Goal: Information Seeking & Learning: Learn about a topic

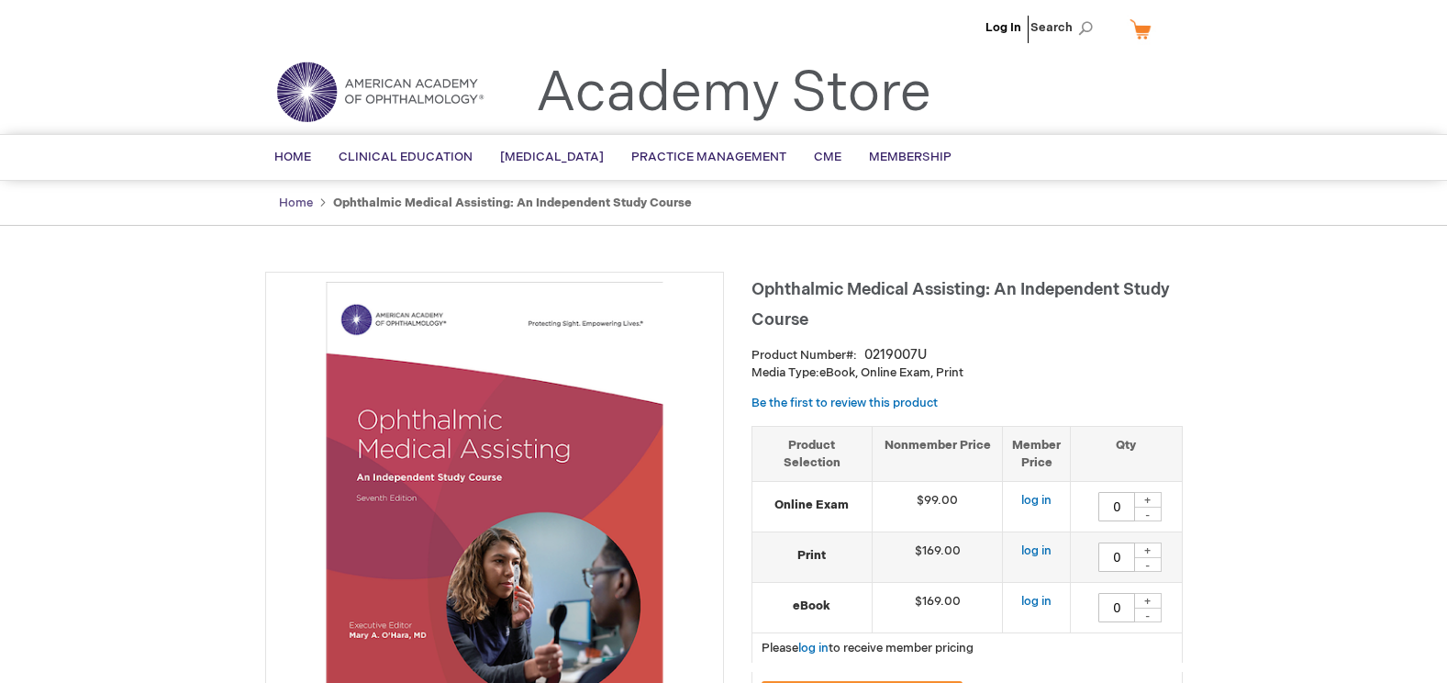
click at [288, 201] on link "Home" at bounding box center [296, 202] width 34 height 15
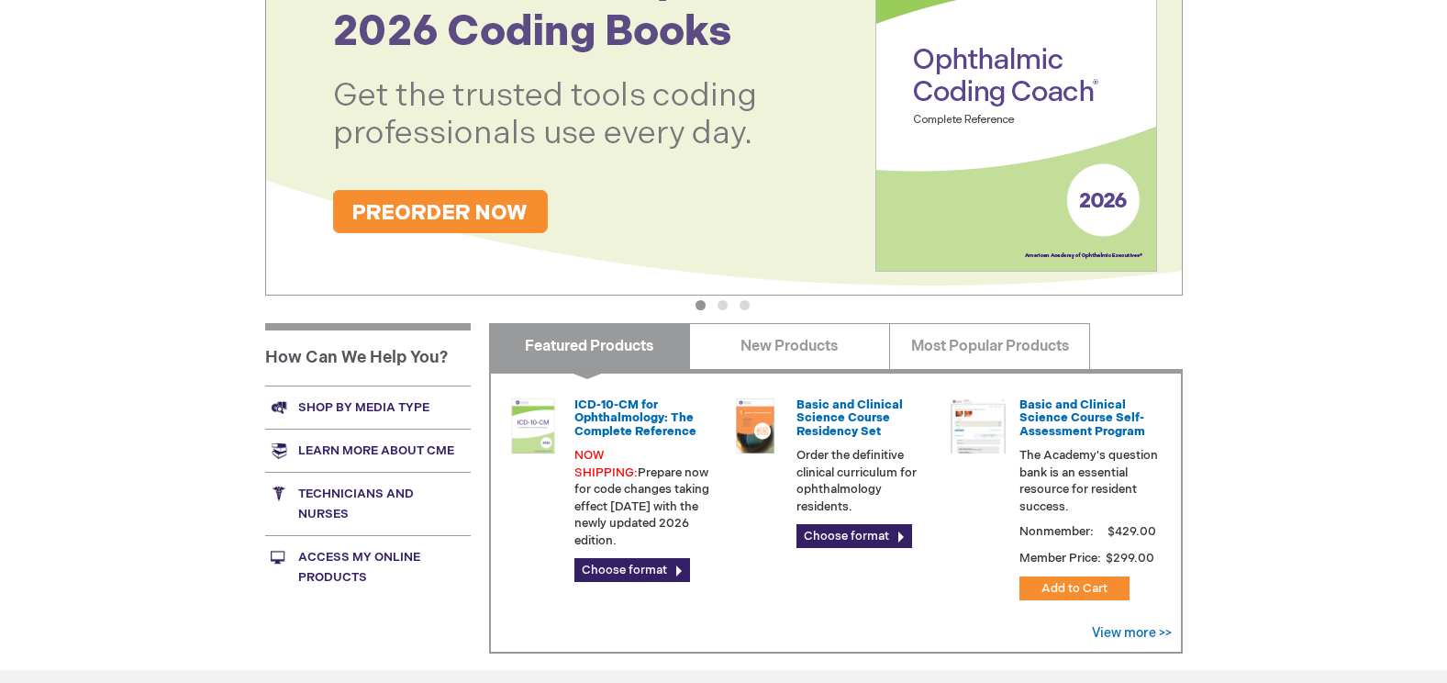
scroll to position [459, 0]
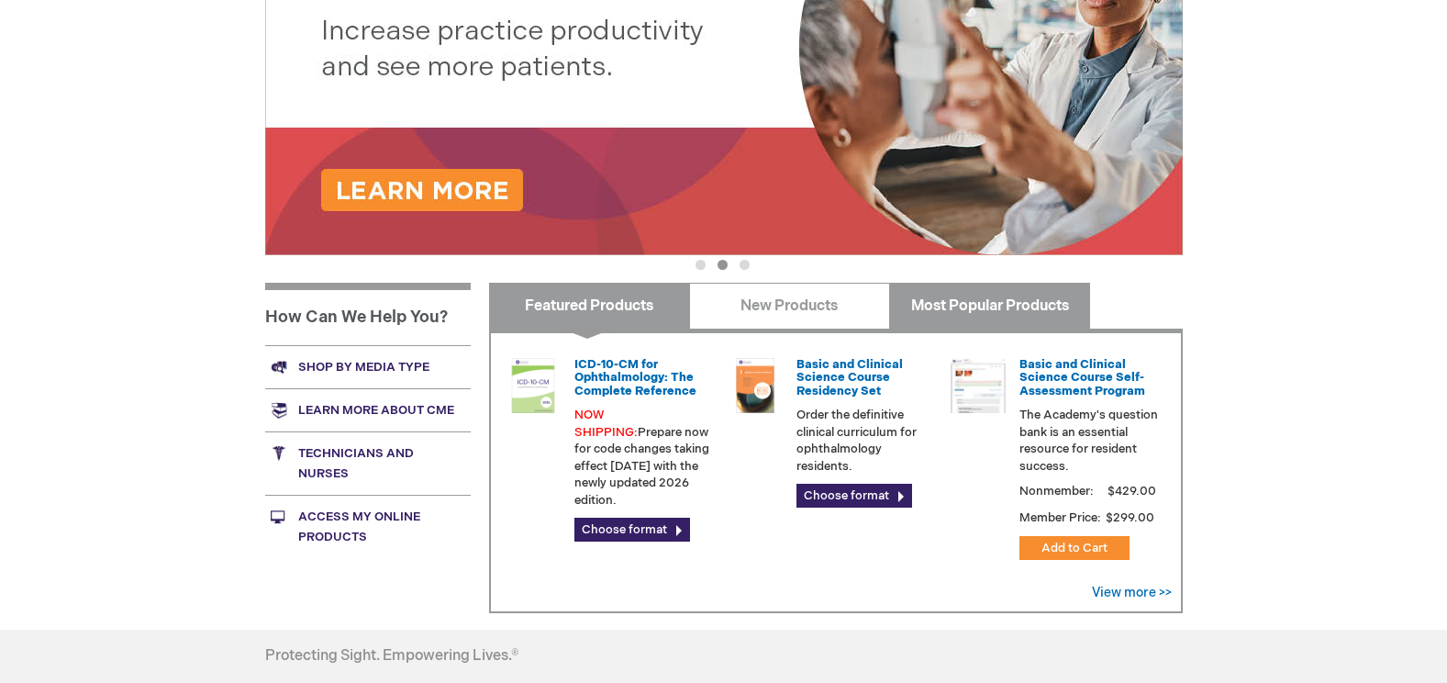
click at [942, 292] on link "Most Popular Products" at bounding box center [989, 306] width 201 height 46
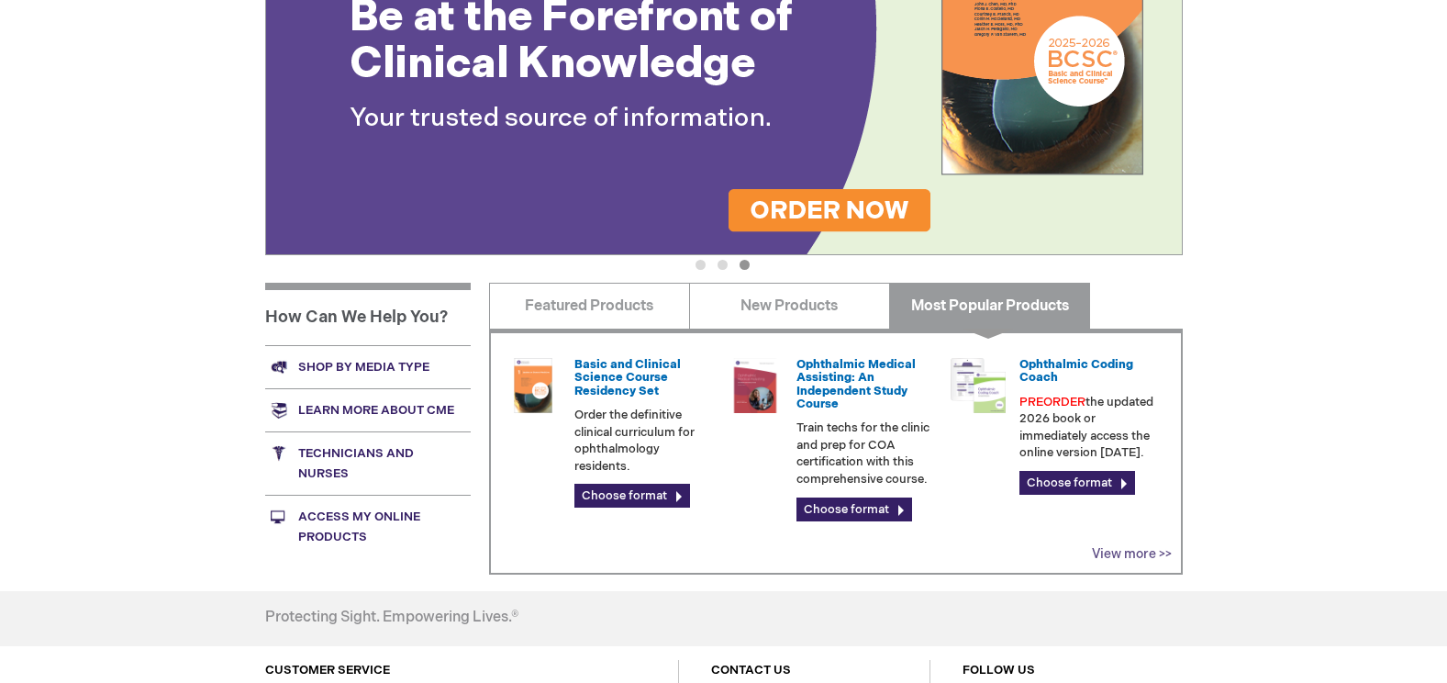
click at [1097, 552] on link "View more >>" at bounding box center [1132, 554] width 80 height 16
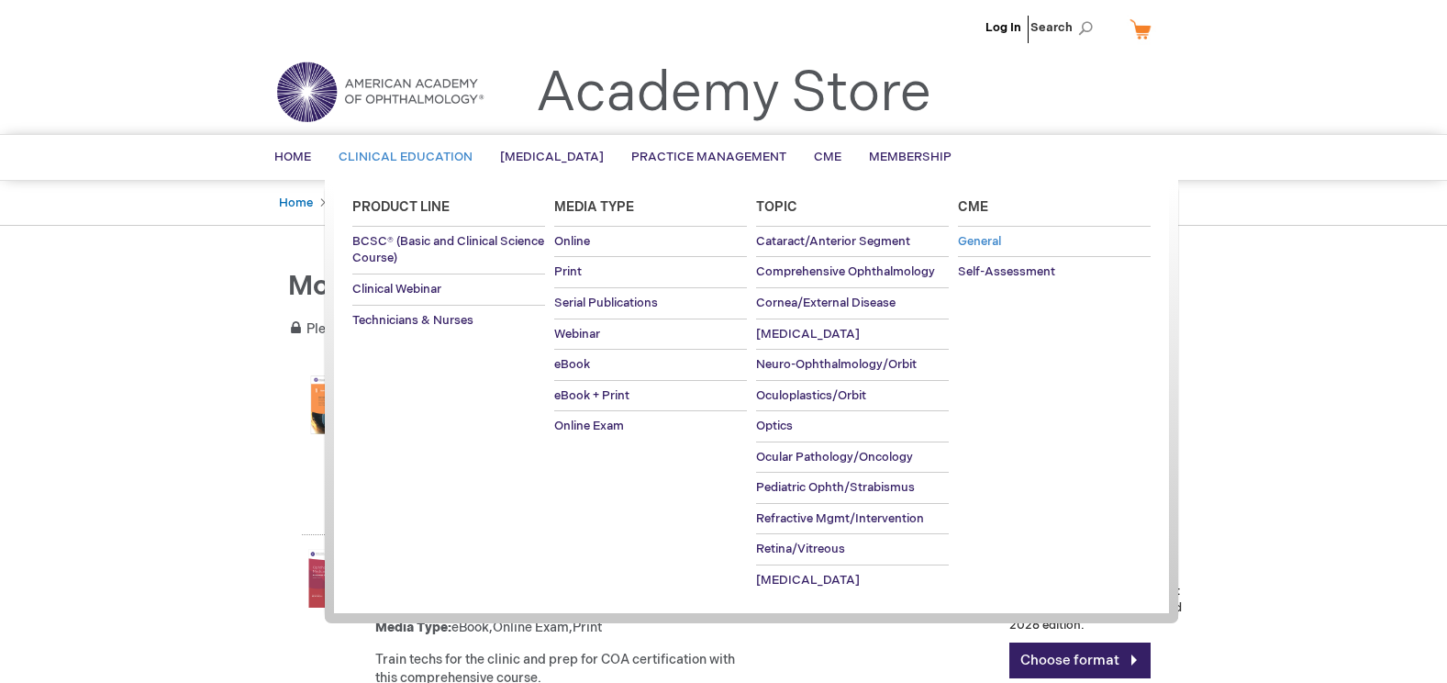
click at [1000, 245] on span "General" at bounding box center [979, 241] width 43 height 15
click at [579, 266] on span "Print" at bounding box center [568, 271] width 28 height 15
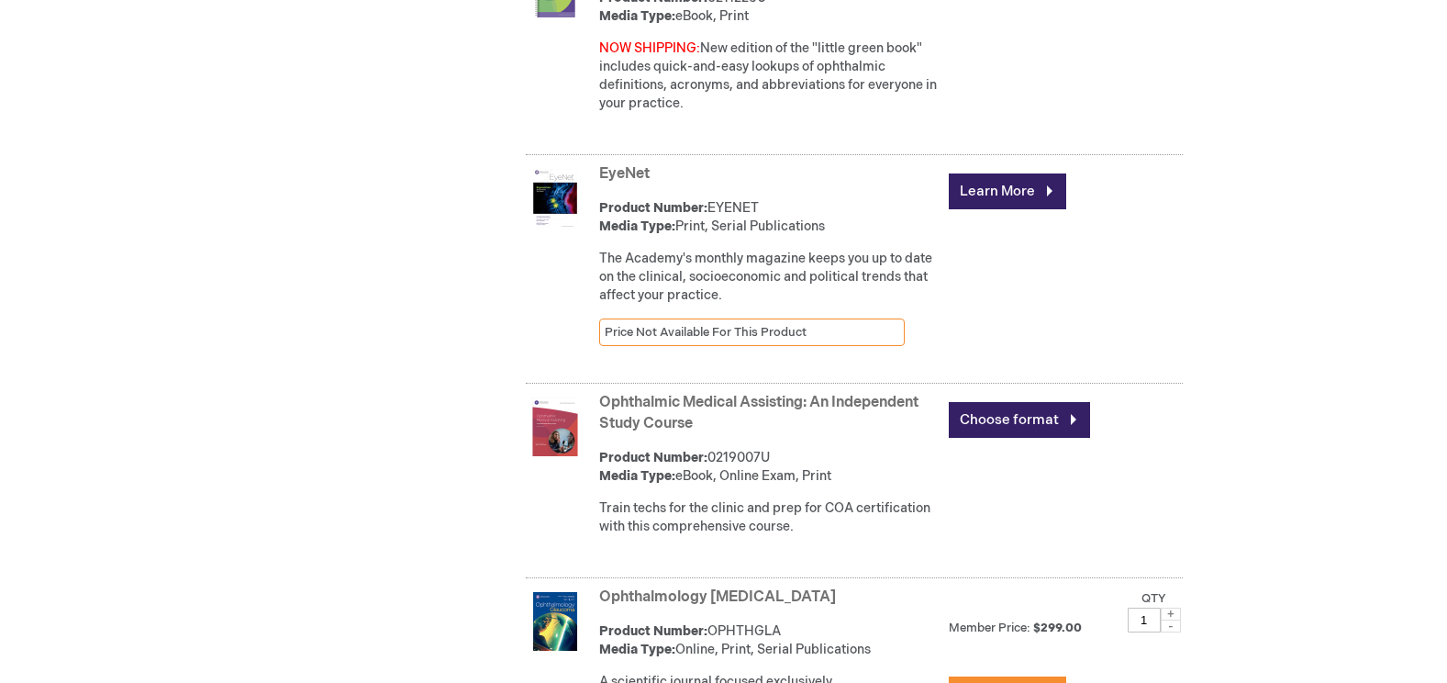
scroll to position [3934, 0]
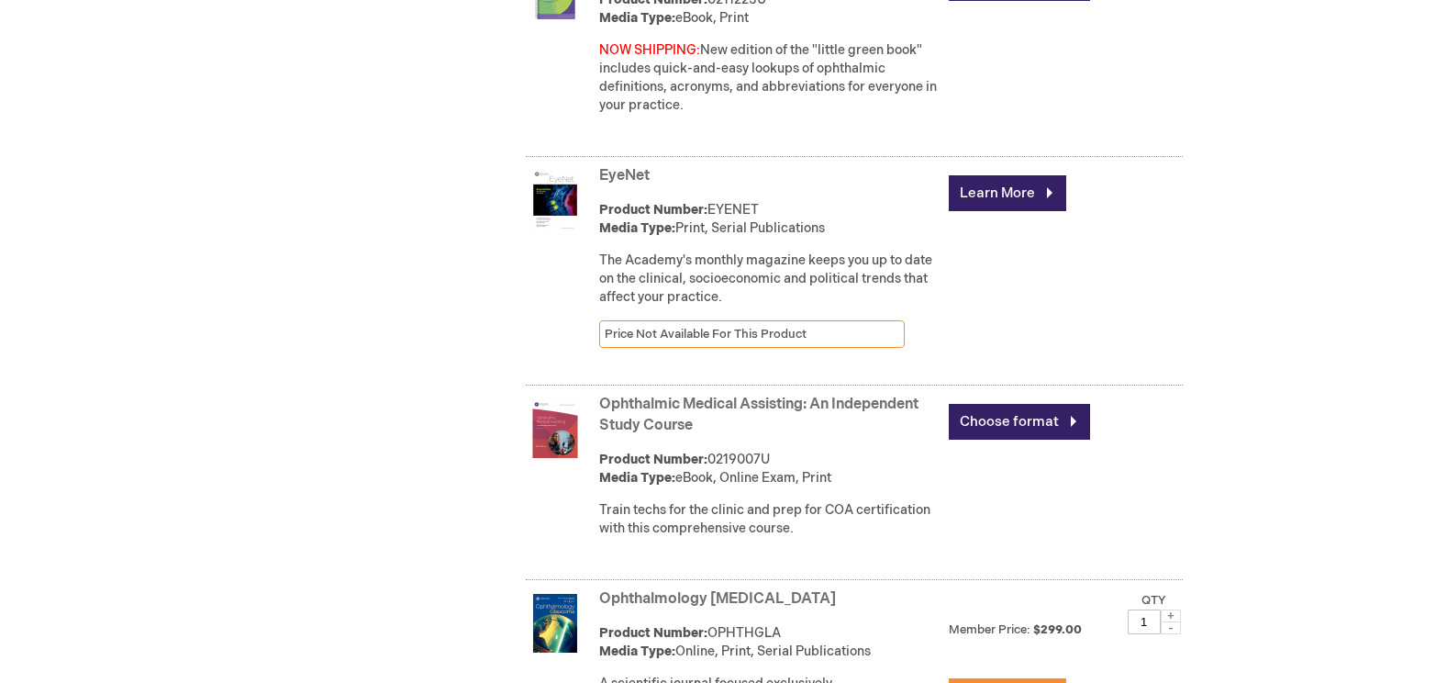
drag, startPoint x: 709, startPoint y: 447, endPoint x: 818, endPoint y: 425, distance: 111.4
click at [818, 425] on strong "Ophthalmic Medical Assisting: An Independent Study Course" at bounding box center [769, 416] width 340 height 42
copy link "An Independent Study Course"
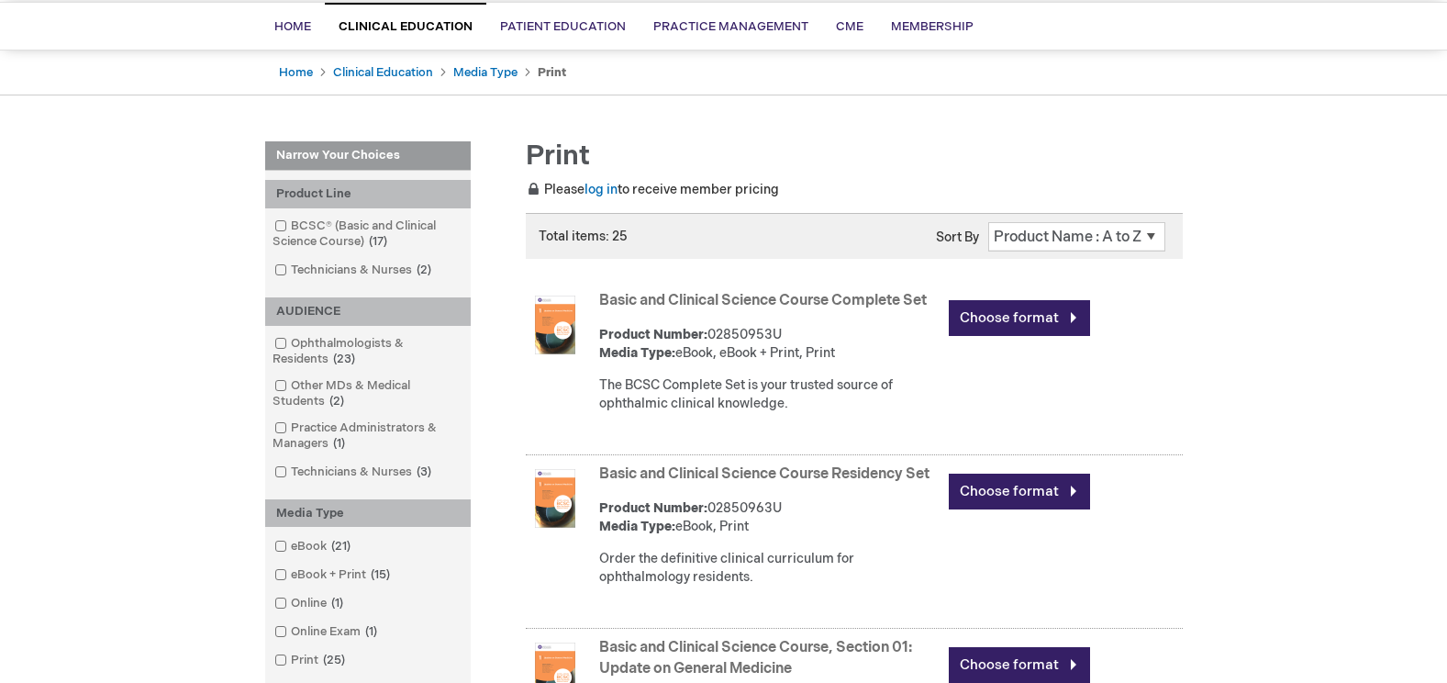
scroll to position [0, 0]
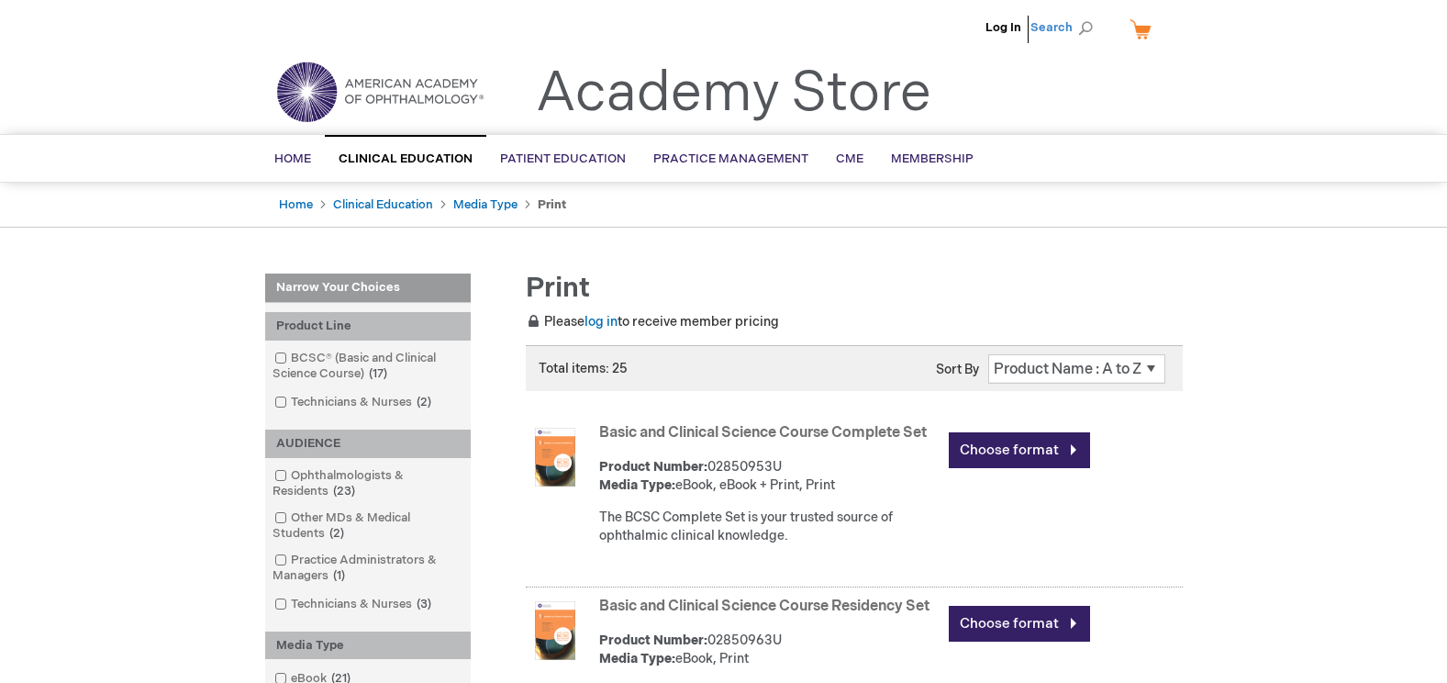
click at [1081, 27] on span "Search" at bounding box center [1065, 27] width 70 height 37
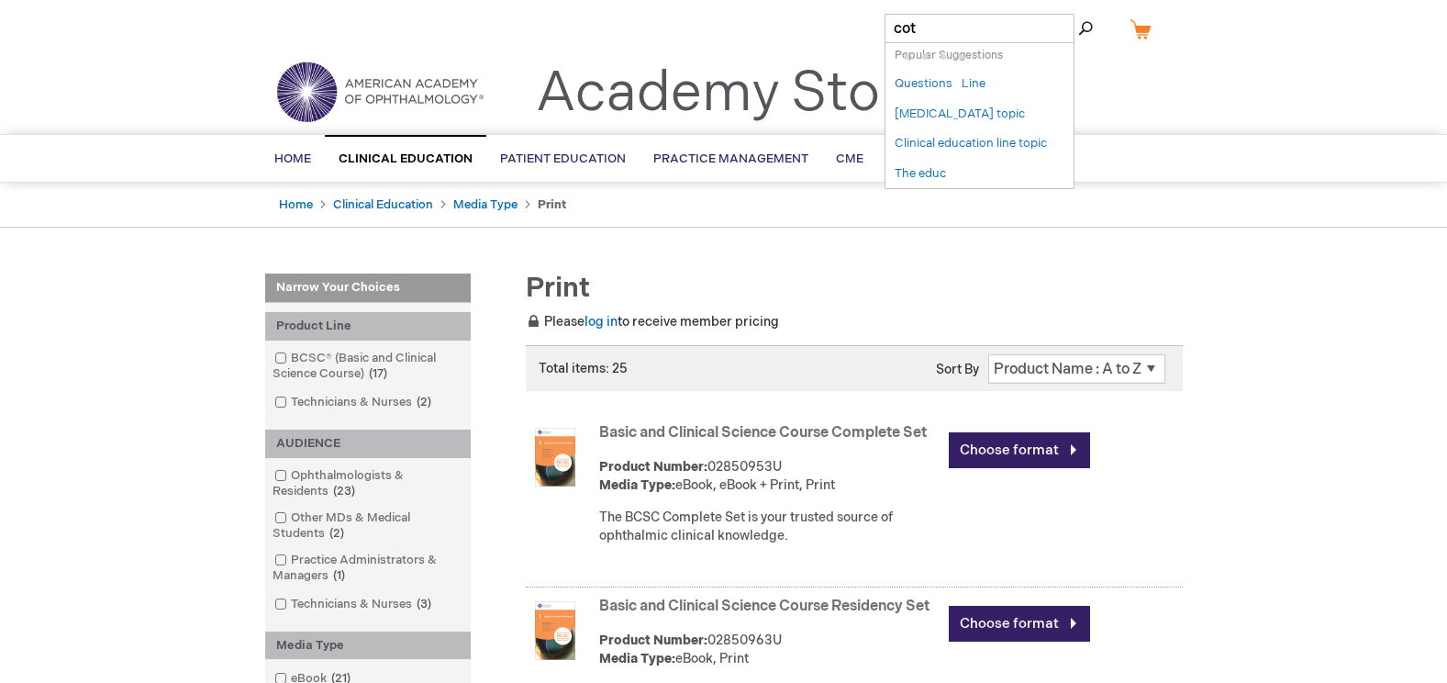
paste input "An Independent Study Course"
type input "cot An Independent Study Course"
click at [1078, 14] on button "Search" at bounding box center [1085, 28] width 15 height 29
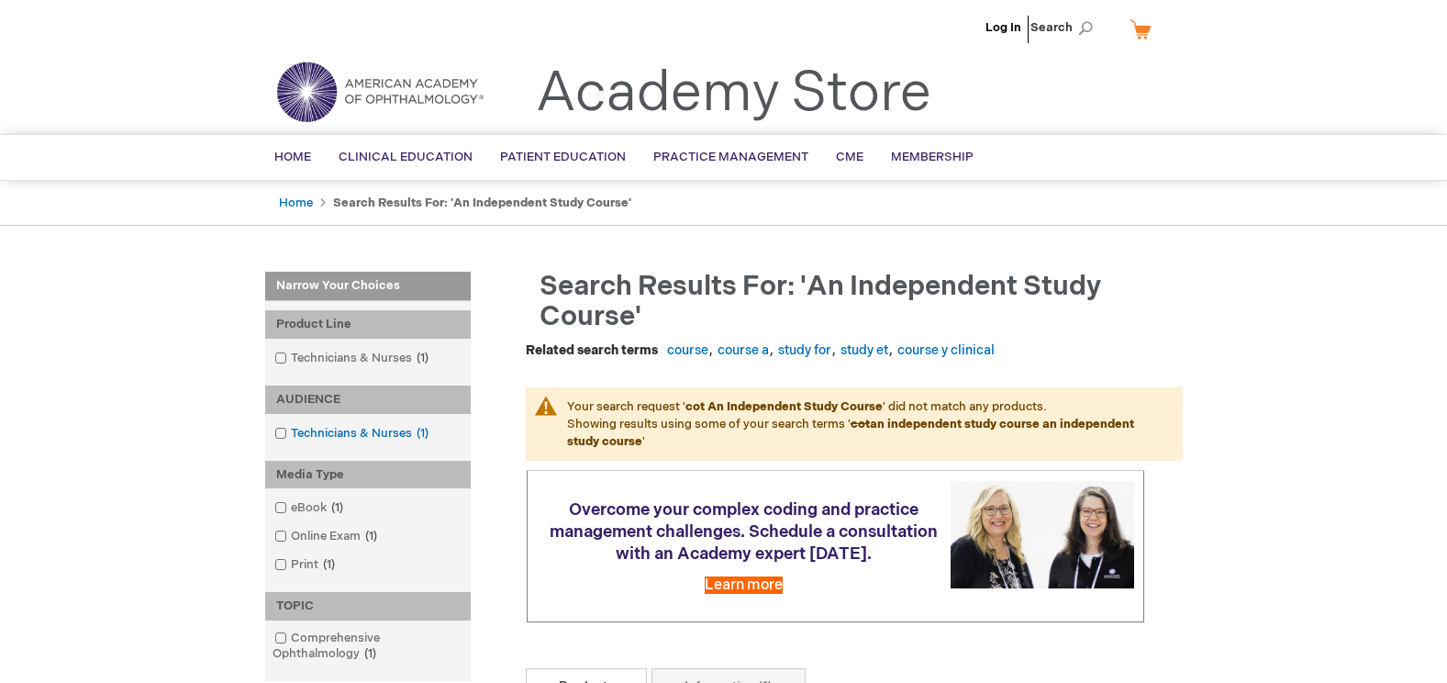
click at [397, 430] on link "Technicians & Nurses 1 item" at bounding box center [353, 433] width 166 height 17
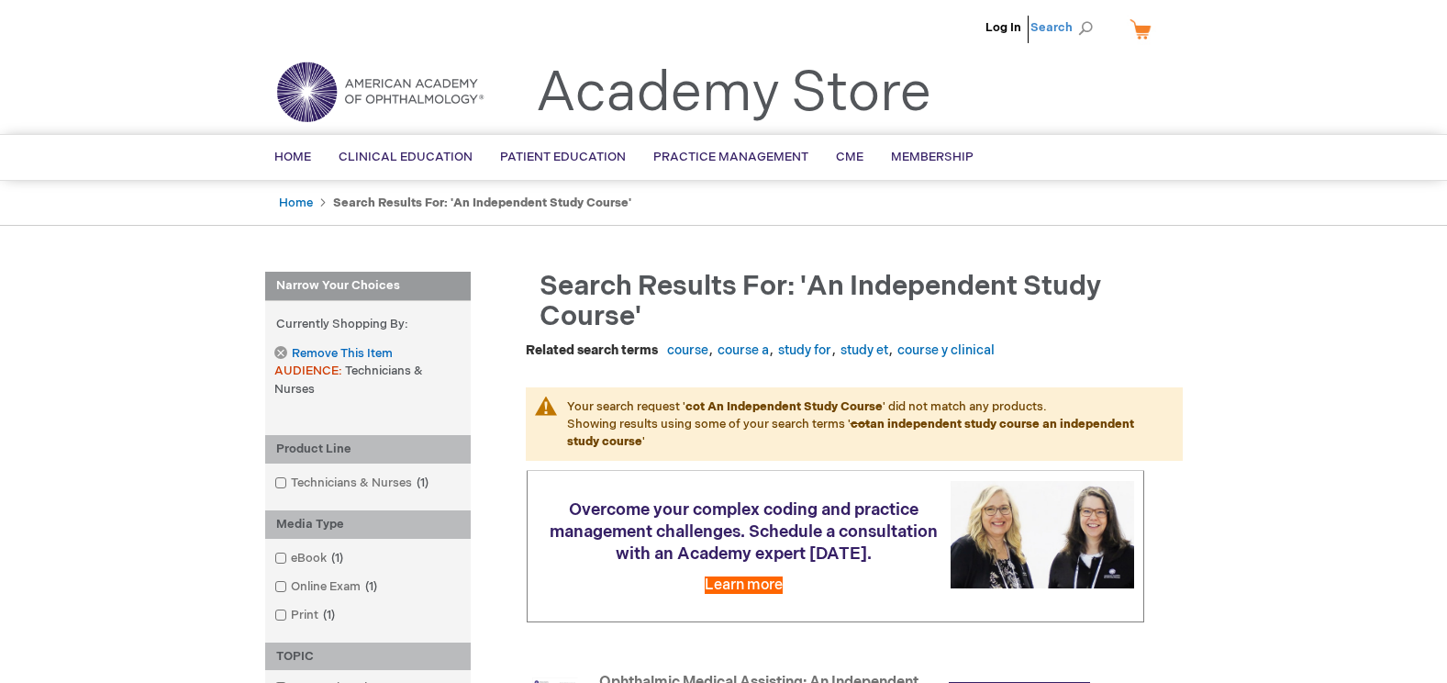
click at [1083, 23] on span "Search" at bounding box center [1065, 27] width 70 height 37
type input "an independent study course"
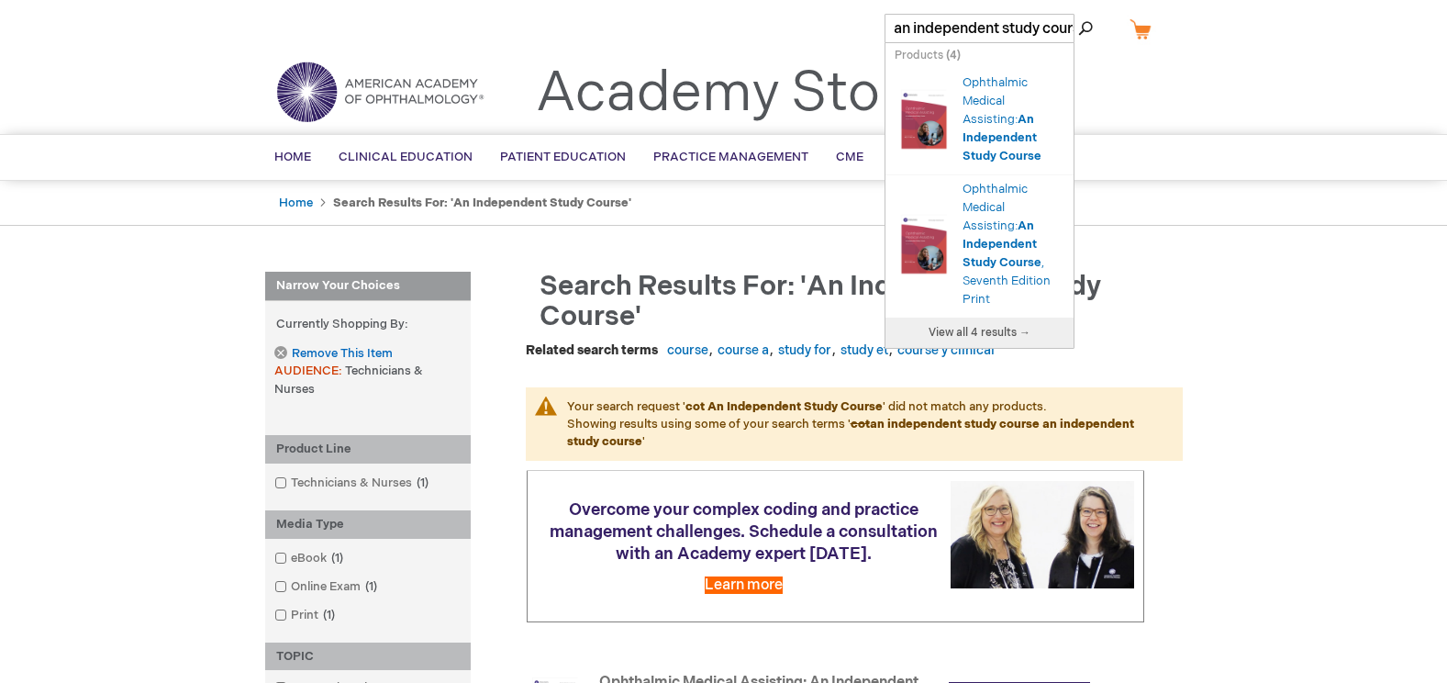
click at [1018, 328] on span "View all 4 results →" at bounding box center [979, 333] width 102 height 14
